Goal: Task Accomplishment & Management: Use online tool/utility

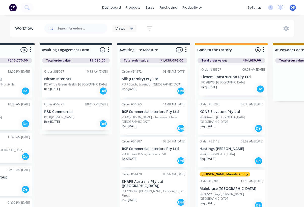
scroll to position [0, 127]
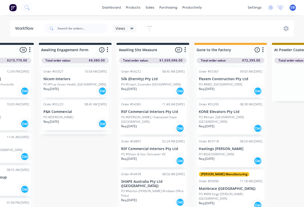
click at [238, 84] on div "PO #BWS, [GEOGRAPHIC_DATA]" at bounding box center [231, 84] width 64 height 5
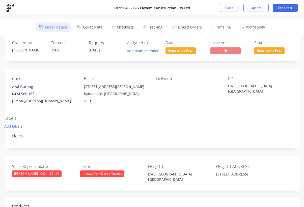
click at [16, 126] on button "Add labels" at bounding box center [13, 126] width 23 height 7
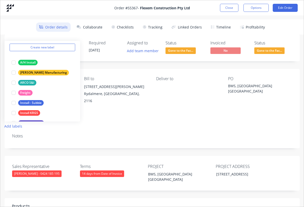
scroll to position [19, 0]
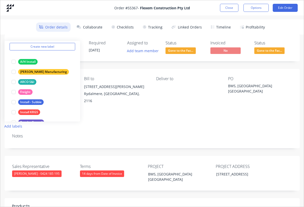
click at [13, 76] on div at bounding box center [14, 72] width 10 height 10
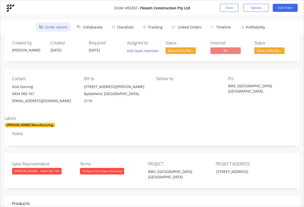
click at [177, 127] on div "Labels [PERSON_NAME] Manufacturing" at bounding box center [152, 121] width 302 height 11
click at [227, 12] on button "Close" at bounding box center [229, 8] width 18 height 8
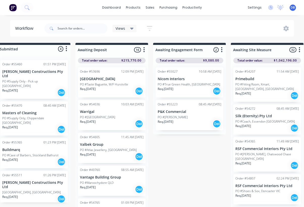
scroll to position [0, 0]
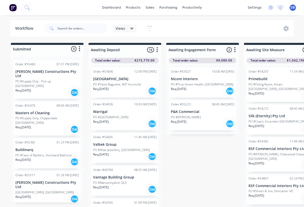
click at [50, 79] on p "PO #Supply Only - Pick up [GEOGRAPHIC_DATA]" at bounding box center [47, 83] width 64 height 9
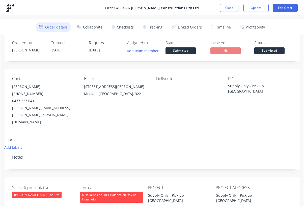
click at [231, 10] on button "Close" at bounding box center [229, 8] width 18 height 8
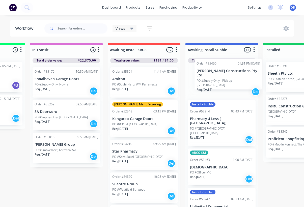
scroll to position [0, 680]
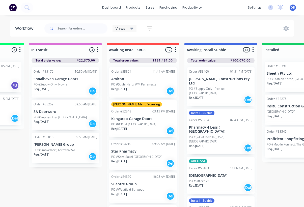
click at [216, 86] on p "PO #Supply Only - Pick up [GEOGRAPHIC_DATA]" at bounding box center [221, 90] width 64 height 9
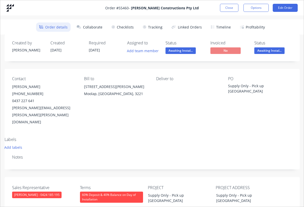
click at [16, 144] on button "Add labels" at bounding box center [13, 147] width 23 height 7
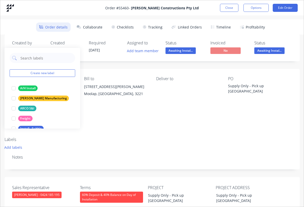
click at [14, 110] on div at bounding box center [14, 108] width 10 height 10
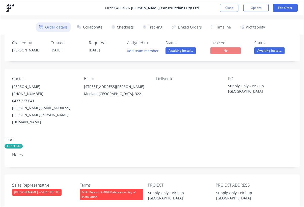
click at [229, 5] on button "Close" at bounding box center [229, 8] width 18 height 8
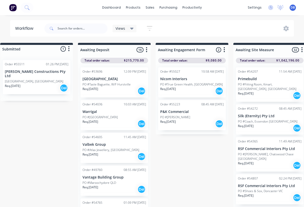
scroll to position [0, 0]
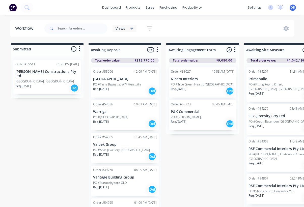
click at [49, 79] on p "[GEOGRAPHIC_DATA], [GEOGRAPHIC_DATA]" at bounding box center [44, 81] width 58 height 5
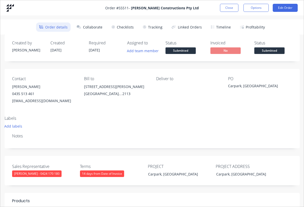
click at [230, 6] on button "Close" at bounding box center [229, 8] width 18 height 8
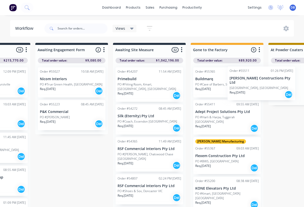
scroll to position [0, 156]
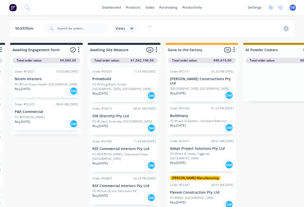
click at [210, 81] on p "[PERSON_NAME] Constructions Pty Ltd" at bounding box center [202, 81] width 64 height 9
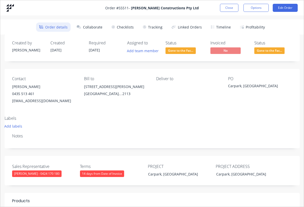
click at [15, 128] on button "Add labels" at bounding box center [13, 126] width 23 height 7
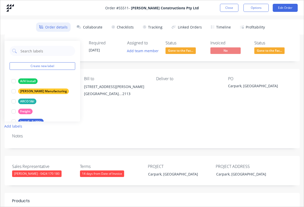
click at [13, 92] on div at bounding box center [14, 91] width 10 height 10
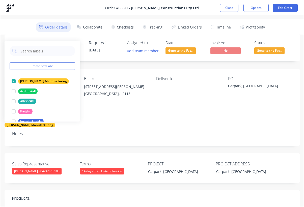
click at [231, 6] on button "Close" at bounding box center [229, 8] width 18 height 8
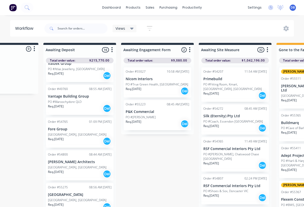
scroll to position [83, 0]
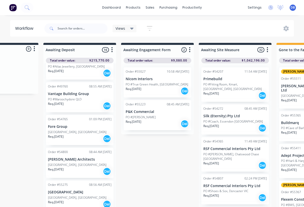
click at [111, 112] on div "Order #49760 08:55 AM [DATE] Vantage Building Group PO #Maroochydore QLD Req. […" at bounding box center [80, 97] width 68 height 30
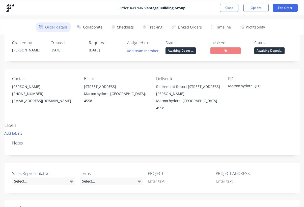
scroll to position [87, 0]
click at [228, 5] on button "Close" at bounding box center [229, 8] width 18 height 8
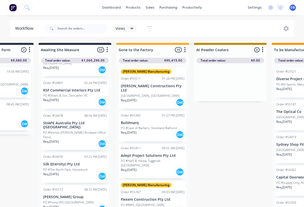
scroll to position [131, 0]
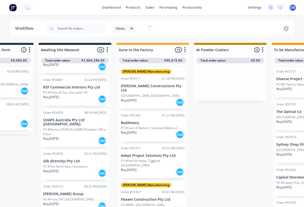
click at [83, 127] on p "PO #Norton [PERSON_NAME] Brisbane Office Fitout" at bounding box center [75, 131] width 64 height 9
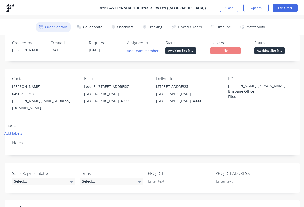
scroll to position [178, 0]
click at [228, 10] on button "Close" at bounding box center [229, 8] width 18 height 8
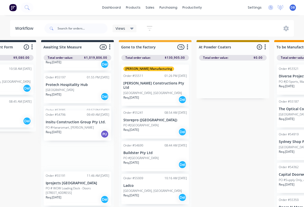
scroll to position [12, 202]
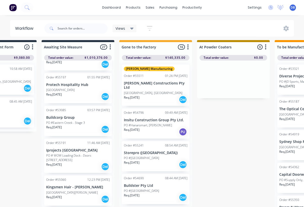
click at [154, 123] on p "PO #Hanaromart, [PERSON_NAME]" at bounding box center [148, 125] width 48 height 5
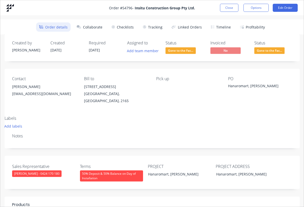
click at [15, 123] on button "Add labels" at bounding box center [13, 126] width 23 height 7
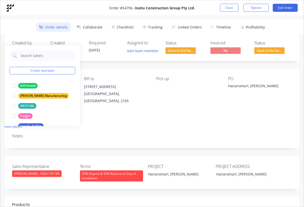
click at [14, 101] on div at bounding box center [14, 106] width 10 height 10
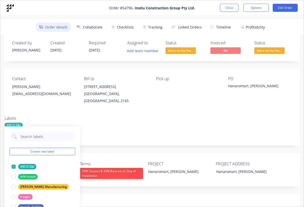
click at [228, 7] on button "Close" at bounding box center [229, 8] width 18 height 8
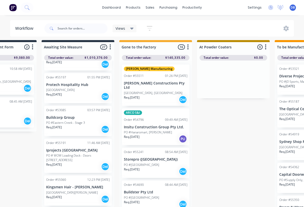
click at [160, 163] on div "PO #[GEOGRAPHIC_DATA]" at bounding box center [156, 165] width 64 height 5
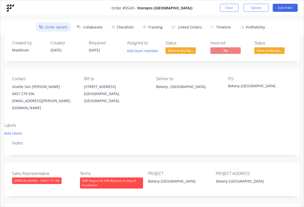
click at [14, 130] on button "Add labels" at bounding box center [13, 133] width 23 height 7
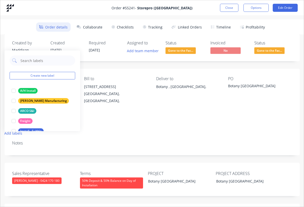
click at [12, 96] on div at bounding box center [14, 101] width 10 height 10
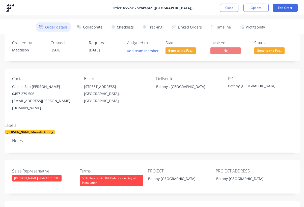
click at [230, 11] on button "Close" at bounding box center [229, 8] width 18 height 8
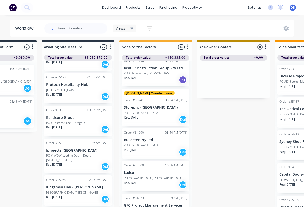
scroll to position [59, 0]
click at [159, 143] on p "PO #[GEOGRAPHIC_DATA]" at bounding box center [141, 145] width 35 height 5
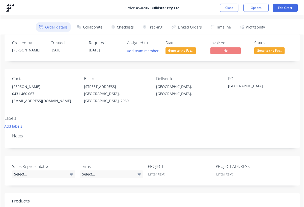
click at [15, 124] on button "Add labels" at bounding box center [13, 126] width 23 height 7
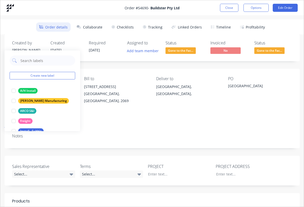
click at [13, 96] on div at bounding box center [14, 101] width 10 height 10
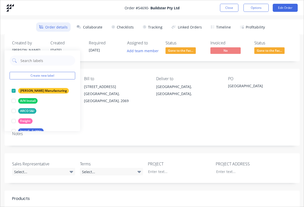
click at [224, 11] on button "Close" at bounding box center [229, 8] width 18 height 8
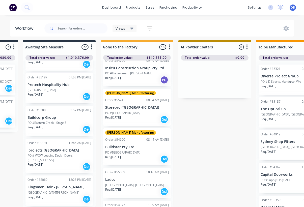
scroll to position [12, 221]
click at [65, 190] on div "[GEOGRAPHIC_DATA][PERSON_NAME]" at bounding box center [59, 192] width 64 height 5
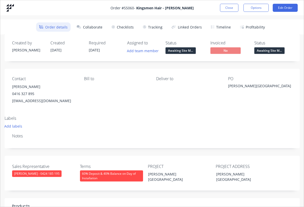
click at [15, 127] on button "Add labels" at bounding box center [13, 126] width 23 height 7
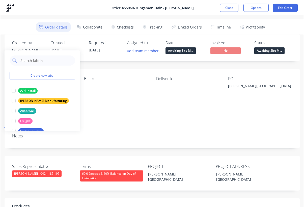
click at [17, 106] on div at bounding box center [14, 111] width 10 height 10
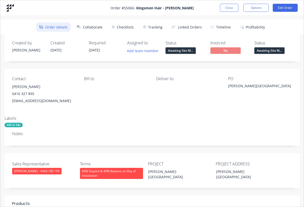
click at [229, 8] on button "Close" at bounding box center [229, 8] width 18 height 8
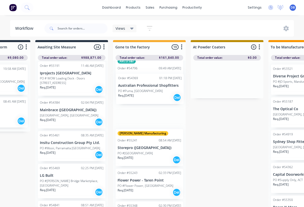
scroll to position [51, 0]
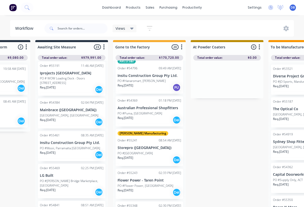
click at [75, 98] on div "Order #54384 02:04 PM [DATE] Mainbrace ([GEOGRAPHIC_DATA]) [GEOGRAPHIC_DATA], […" at bounding box center [72, 113] width 68 height 30
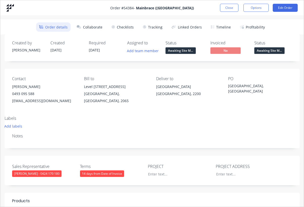
scroll to position [0, 0]
click at [229, 10] on button "Close" at bounding box center [229, 8] width 18 height 8
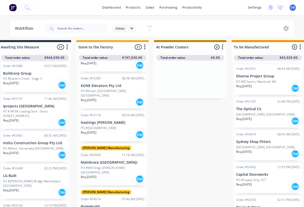
scroll to position [548, 0]
click at [120, 125] on div "PO #[GEOGRAPHIC_DATA]" at bounding box center [113, 127] width 64 height 5
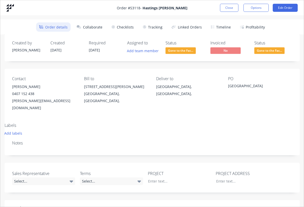
scroll to position [0, 0]
click at [229, 9] on button "Close" at bounding box center [229, 8] width 18 height 8
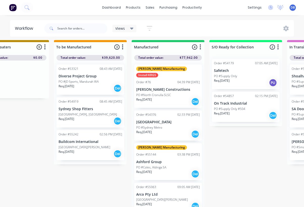
scroll to position [12, 409]
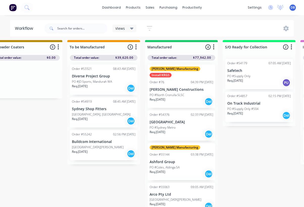
click at [107, 145] on div "[GEOGRAPHIC_DATA][PERSON_NAME]" at bounding box center [104, 147] width 64 height 5
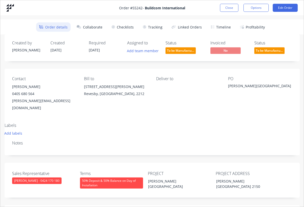
scroll to position [0, 0]
click at [230, 7] on button "Close" at bounding box center [229, 8] width 18 height 8
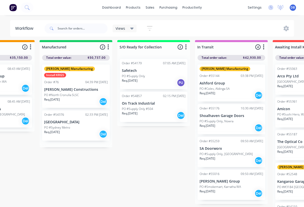
scroll to position [12, 512]
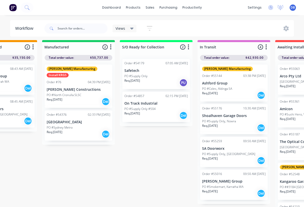
click at [87, 125] on div "PO #Sydney Metro" at bounding box center [79, 127] width 64 height 5
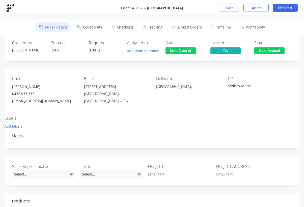
scroll to position [0, 0]
click at [229, 8] on button "Close" at bounding box center [229, 8] width 18 height 8
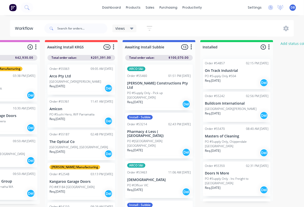
scroll to position [12, 744]
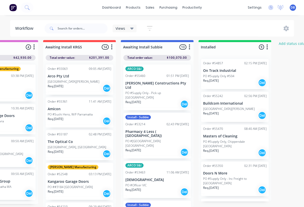
click at [84, 74] on p "Arco Pty Ltd" at bounding box center [80, 76] width 64 height 4
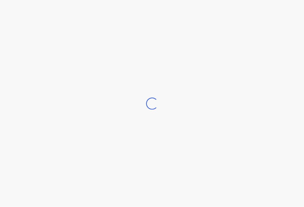
scroll to position [9, 0]
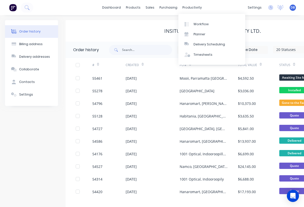
click at [202, 23] on div "Workflow" at bounding box center [200, 24] width 15 height 5
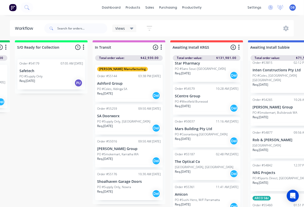
scroll to position [3, 617]
